Goal: Find specific page/section: Find specific page/section

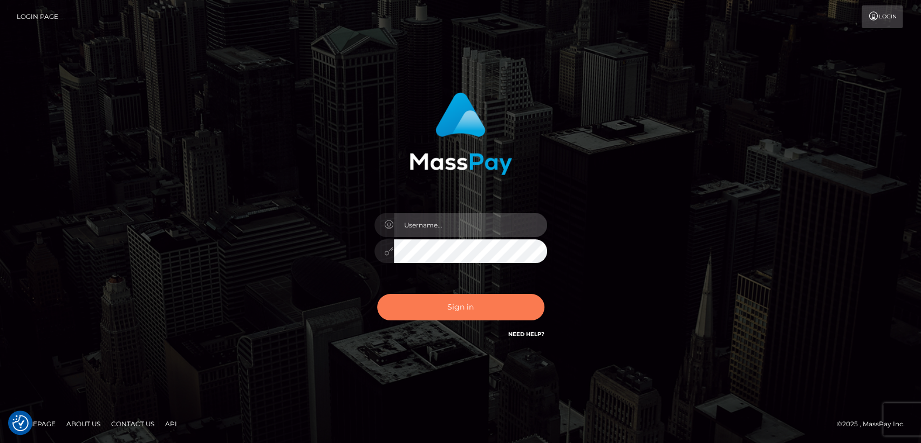
type input "nt.es"
click at [437, 314] on button "Sign in" at bounding box center [460, 307] width 167 height 26
type input "[DOMAIN_NAME]"
click at [437, 314] on button "Sign in" at bounding box center [460, 307] width 167 height 26
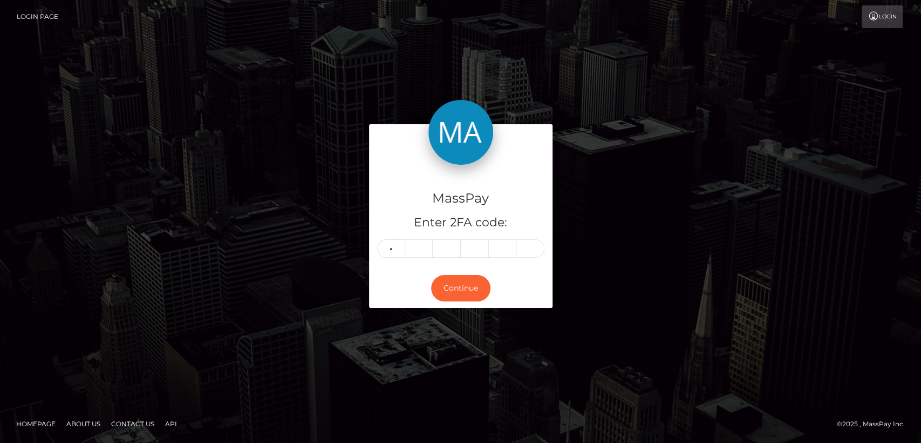
type input "7"
type input "2"
type input "4"
type input "9"
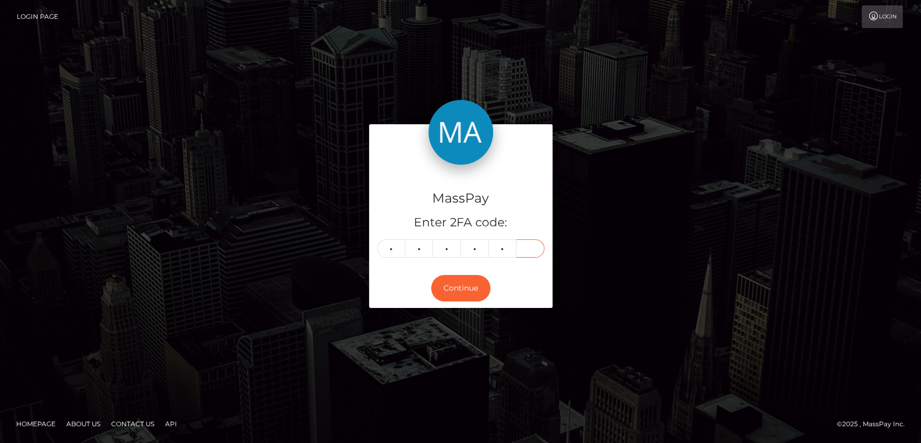
type input "3"
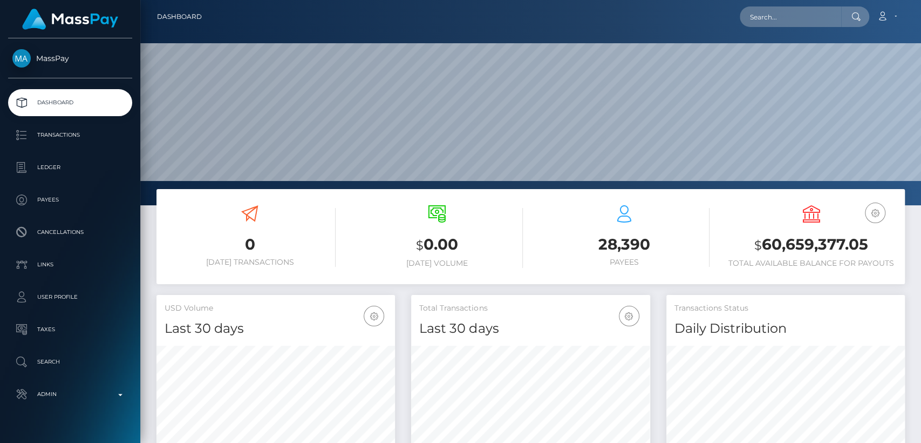
scroll to position [191, 239]
click at [838, 20] on input "text" at bounding box center [790, 16] width 101 height 21
paste input "luzyaraine13@gmail.com"
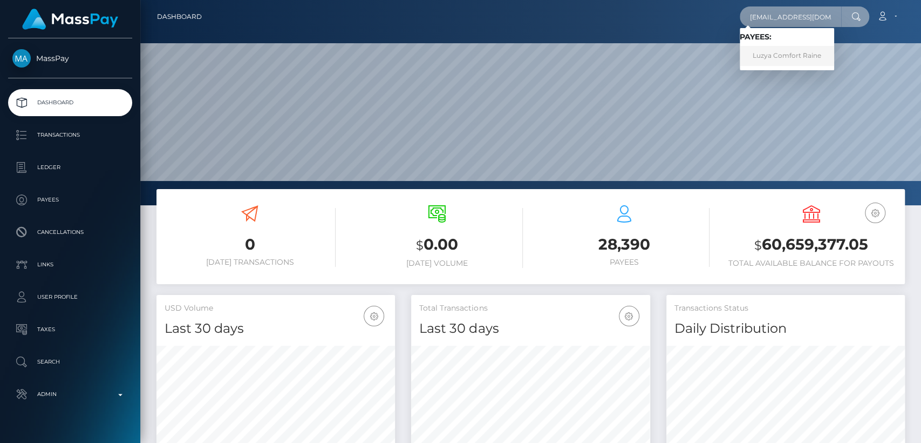
type input "luzyaraine13@gmail.com"
click at [811, 51] on link "Luzya Comfort Raine" at bounding box center [787, 56] width 94 height 20
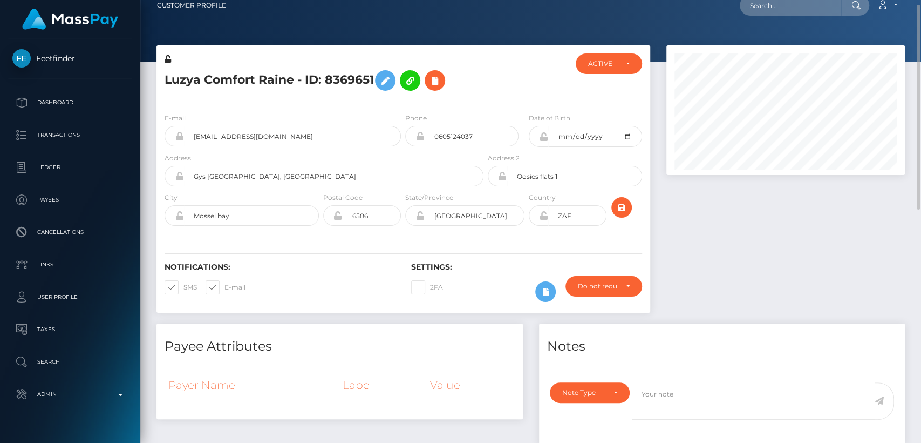
scroll to position [13, 0]
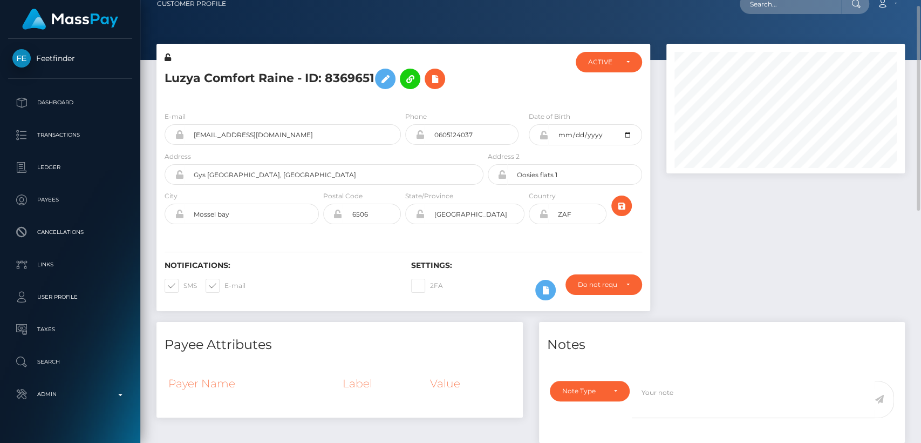
click at [184, 80] on h5 "Luzya Comfort Raine - ID: 8369651" at bounding box center [321, 78] width 313 height 31
copy h5 "Luzya"
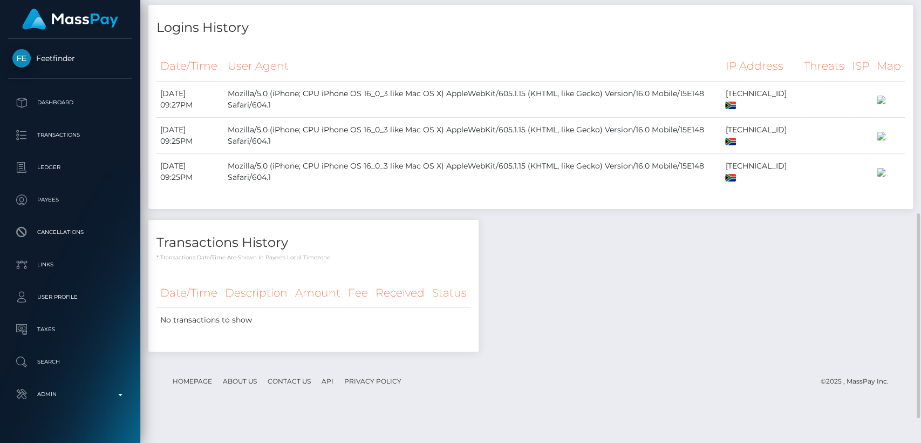
scroll to position [462, 0]
